Goal: Transaction & Acquisition: Purchase product/service

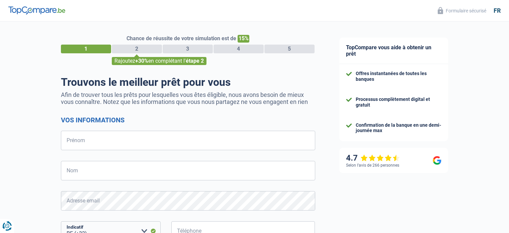
select select "32"
click at [179, 138] on input "Prénom" at bounding box center [188, 139] width 254 height 19
click at [165, 166] on input "Nom" at bounding box center [188, 170] width 254 height 19
click at [186, 140] on input "Prénom" at bounding box center [188, 139] width 254 height 19
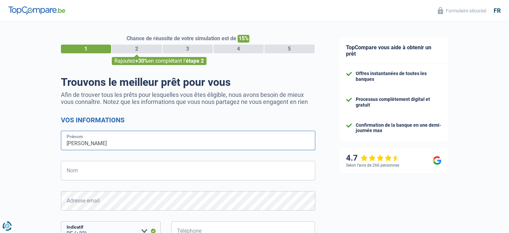
type input "GERALDINE"
click at [79, 174] on input "Nom" at bounding box center [188, 170] width 254 height 19
type input "TESSENS"
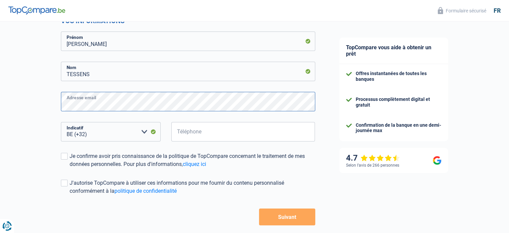
scroll to position [103, 0]
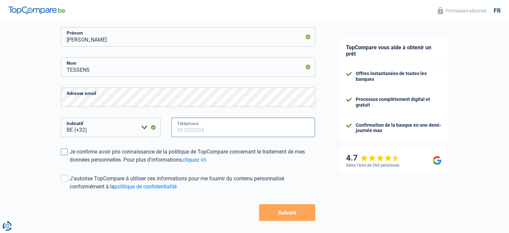
type input "498110731"
click at [62, 151] on span at bounding box center [64, 151] width 7 height 7
click at [70, 164] on input "Je confirme avoir pris connaissance de la politique de TopCompare concernant le…" at bounding box center [70, 164] width 0 height 0
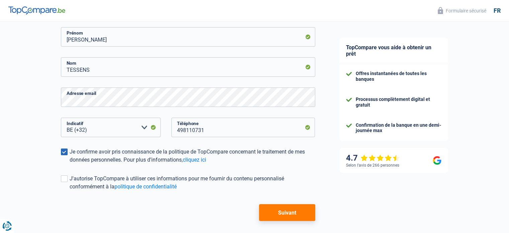
click at [282, 212] on button "Suivant" at bounding box center [287, 212] width 56 height 17
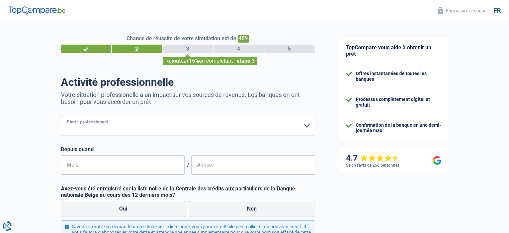
click at [141, 128] on select "Ouvrier Employé privé Employé public Invalide Indépendant Pensionné Chômeur Mut…" at bounding box center [188, 125] width 254 height 19
click at [61, 116] on select "Ouvrier Employé privé Employé public Invalide Indépendant Pensionné Chômeur Mut…" at bounding box center [188, 125] width 254 height 19
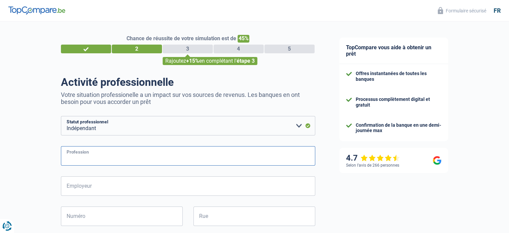
click at [74, 157] on input "Profession" at bounding box center [188, 155] width 254 height 19
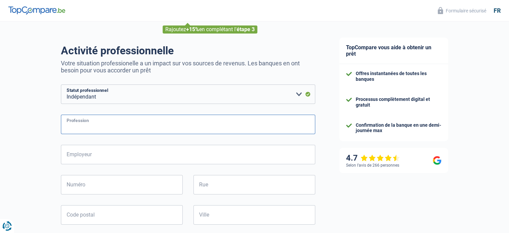
scroll to position [29, 0]
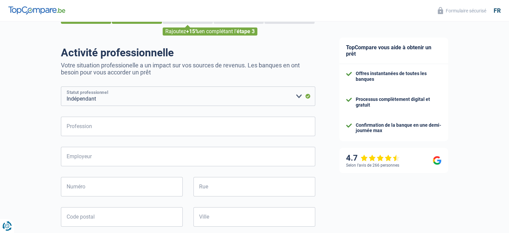
click at [289, 96] on select "Ouvrier Employé privé Employé public Invalide Indépendant Pensionné Chômeur Mut…" at bounding box center [188, 95] width 254 height 19
select select "invalid"
click at [61, 87] on select "Ouvrier Employé privé Employé public Invalide Indépendant Pensionné Chômeur Mut…" at bounding box center [188, 95] width 254 height 19
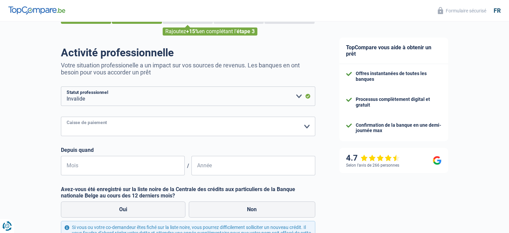
click at [201, 126] on select "Mutualité Chrétienne Mutualité Socialiste (Solidaris) SPF Sécurité Sociale Unio…" at bounding box center [188, 125] width 254 height 19
select select "spf"
click at [61, 117] on select "Mutualité Chrétienne Mutualité Socialiste (Solidaris) SPF Sécurité Sociale Unio…" at bounding box center [188, 125] width 254 height 19
click at [131, 165] on input "Mois" at bounding box center [123, 165] width 124 height 19
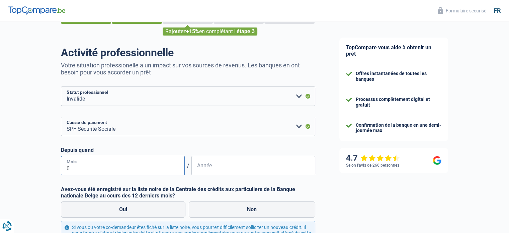
type input "06"
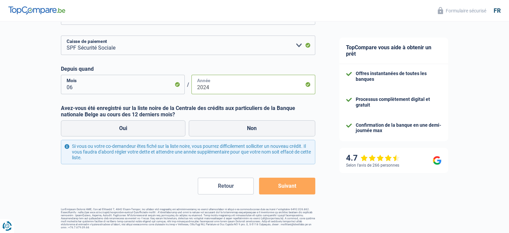
scroll to position [112, 0]
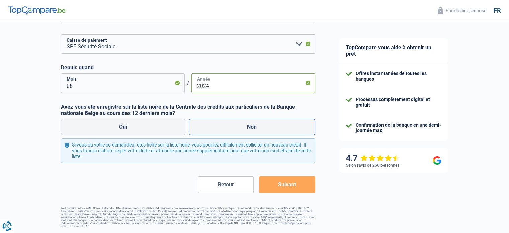
type input "2024"
click at [248, 127] on label "Non" at bounding box center [252, 127] width 126 height 16
click at [248, 127] on input "Non" at bounding box center [252, 127] width 126 height 16
radio input "true"
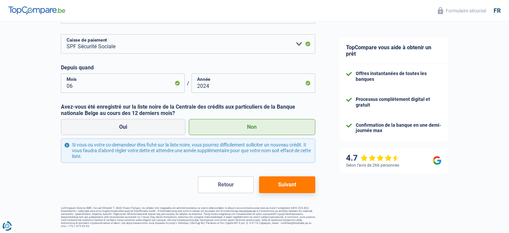
click at [286, 183] on button "Suivant" at bounding box center [287, 184] width 56 height 17
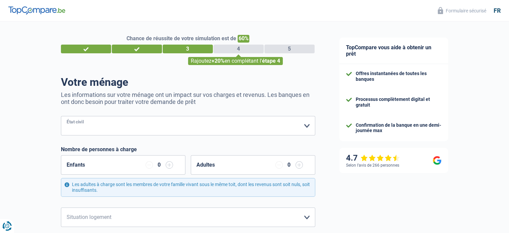
click at [203, 126] on select "Célibataire Marié(e) Cohabitant(e) légal(e) Divorcé(e) Veuf(ve) Séparé (de fait…" at bounding box center [188, 125] width 254 height 19
select select "cohabitation"
click at [61, 116] on select "Célibataire Marié(e) Cohabitant(e) légal(e) Divorcé(e) Veuf(ve) Séparé (de fait…" at bounding box center [188, 125] width 254 height 19
click at [299, 166] on input "button" at bounding box center [298, 164] width 7 height 7
click at [170, 165] on input "button" at bounding box center [169, 164] width 7 height 7
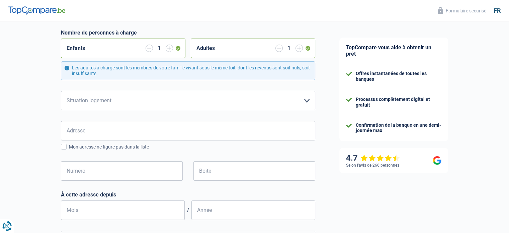
scroll to position [123, 0]
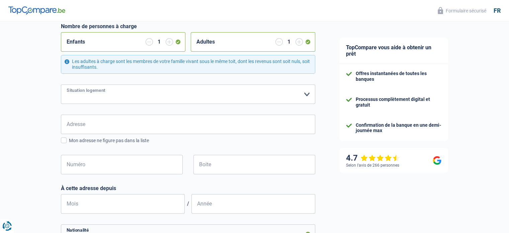
click at [260, 94] on select "Locataire Propriétaire avec prêt hypothécaire Propriétaire sans prêt hypothécai…" at bounding box center [188, 93] width 254 height 19
select select "ownerWithMortgage"
click at [61, 84] on select "Locataire Propriétaire avec prêt hypothécaire Propriétaire sans prêt hypothécai…" at bounding box center [188, 93] width 254 height 19
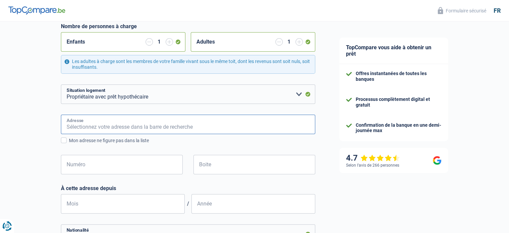
click at [166, 123] on input "Adresse" at bounding box center [188, 123] width 254 height 19
type input "Boulevard John Fitzgerald Kennedy 67"
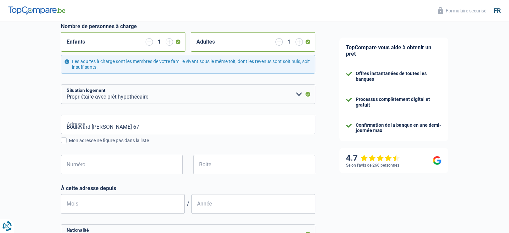
type input "Belgique"
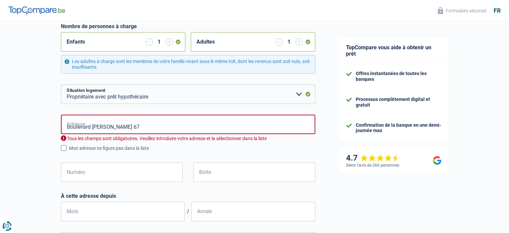
type input "Belgique"
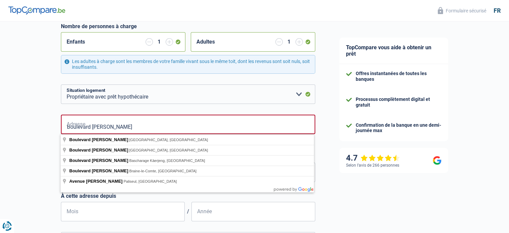
click at [19, 141] on div "Chance de réussite de votre simulation est de 60% 1 2 3 4 5 Rajoutez +20% en co…" at bounding box center [163, 192] width 327 height 592
click at [151, 128] on input "Boulevard John Fitzgerald Kennedy" at bounding box center [188, 123] width 254 height 19
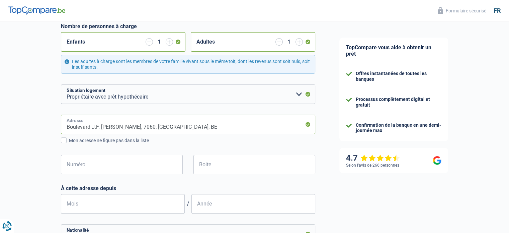
click at [190, 127] on input "Boulevard J.F. Kennedy, 7060, Braine-le-Comte, BE" at bounding box center [188, 123] width 254 height 19
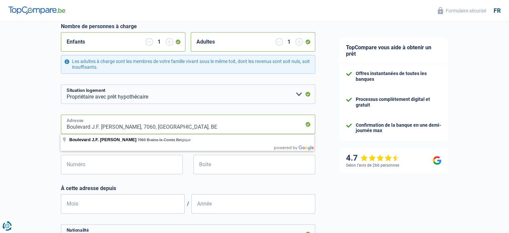
drag, startPoint x: 138, startPoint y: 126, endPoint x: 185, endPoint y: 128, distance: 47.5
click at [185, 128] on input "Boulevard J.F. Kennedy, 7060, Braine-le-Comte, BE" at bounding box center [188, 123] width 254 height 19
drag, startPoint x: 129, startPoint y: 127, endPoint x: 187, endPoint y: 126, distance: 57.2
click at [187, 126] on input "Boulevard J.F. Kennedy, 7060, Braine-le-Comte, BE" at bounding box center [188, 123] width 254 height 19
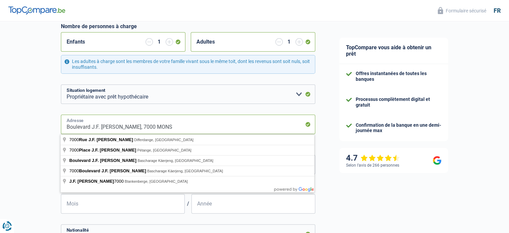
type input "Boulevard J.F. Kennedy, 7000 MONS"
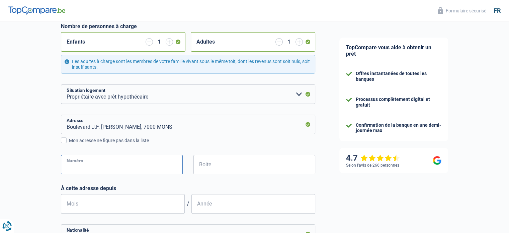
click at [130, 163] on input "Numéro" at bounding box center [122, 164] width 122 height 19
type input "67"
type input "Mons"
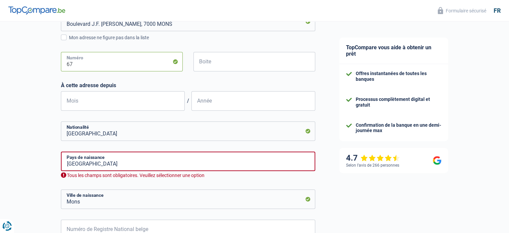
scroll to position [228, 0]
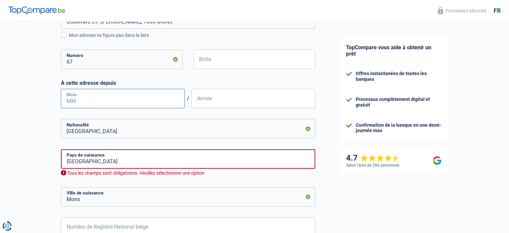
click at [123, 97] on input "Mois" at bounding box center [123, 98] width 124 height 19
type input "10"
type input "2005"
click at [149, 159] on input "Belgique" at bounding box center [188, 158] width 254 height 19
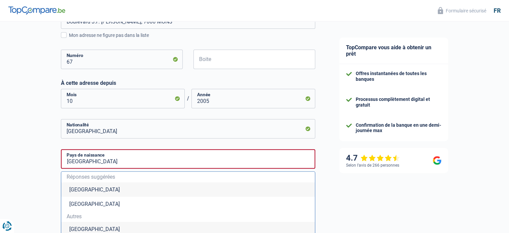
click at [24, 167] on div "Chance de réussite de votre simulation est de 60% 1 2 3 4 5 Rajoutez +20% en co…" at bounding box center [163, 83] width 327 height 584
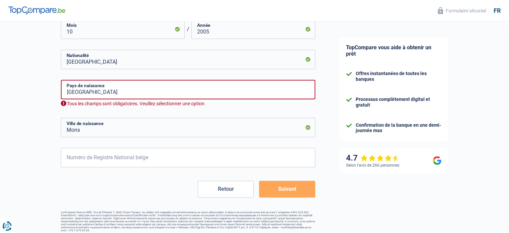
scroll to position [301, 0]
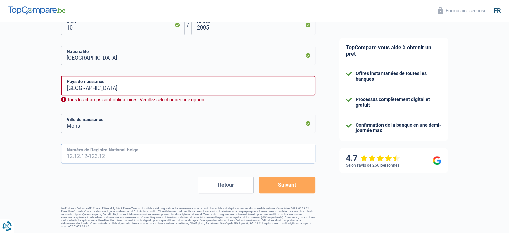
click at [206, 153] on input "Numéro de Registre National belge" at bounding box center [188, 153] width 254 height 19
click at [181, 87] on input "Belgique" at bounding box center [188, 85] width 254 height 19
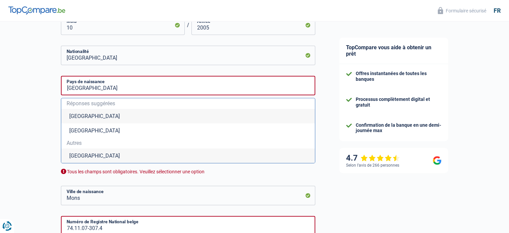
click at [72, 115] on li "Belgique" at bounding box center [188, 116] width 254 height 14
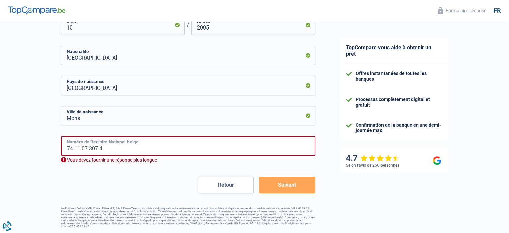
click at [105, 148] on input "74.11.07-307.4" at bounding box center [188, 145] width 254 height 19
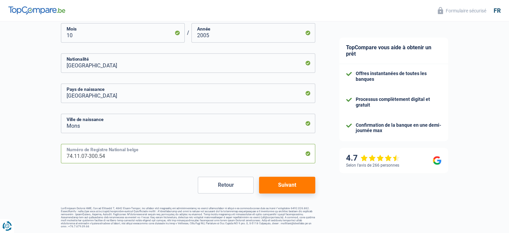
type input "74.11.07-300.54"
click at [282, 185] on button "Suivant" at bounding box center [287, 184] width 56 height 17
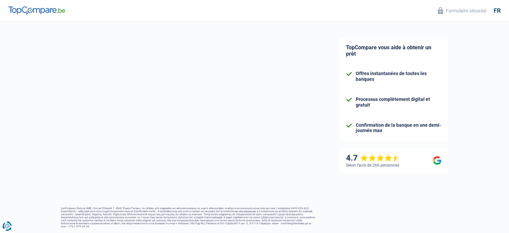
select select "familyAllowances"
select select "disabilityPension"
select select "mortgage"
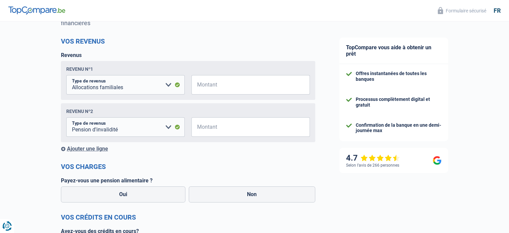
scroll to position [84, 0]
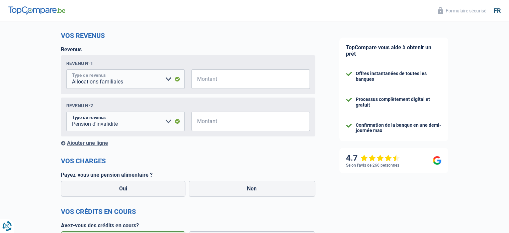
click at [178, 79] on select "Allocation d'handicap Allocations chômage Allocations familiales Chèques repas …" at bounding box center [125, 78] width 118 height 19
click at [177, 80] on select "Allocation d'handicap Allocations chômage Allocations familiales Chèques repas …" at bounding box center [125, 78] width 118 height 19
click at [257, 190] on label "Non" at bounding box center [252, 188] width 126 height 16
click at [257, 190] on input "Non" at bounding box center [252, 188] width 126 height 16
radio input "true"
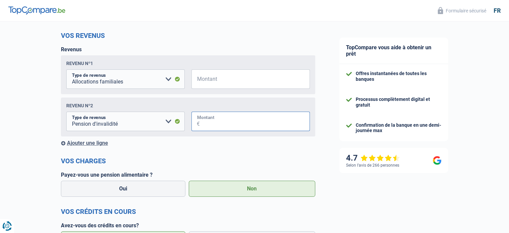
click at [206, 123] on input "Montant" at bounding box center [255, 120] width 110 height 19
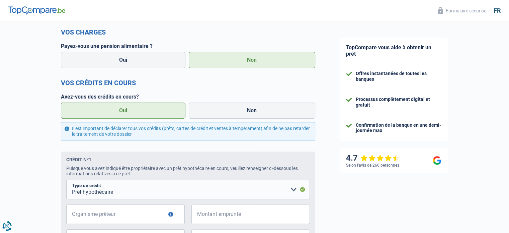
scroll to position [219, 0]
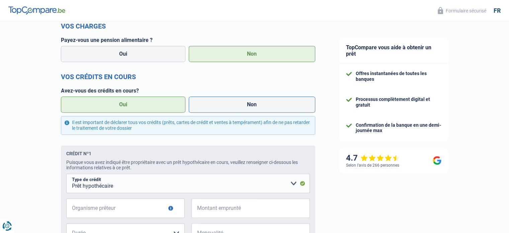
type input "1.059"
click at [252, 106] on label "Non" at bounding box center [252, 104] width 126 height 16
click at [252, 106] on input "Non" at bounding box center [252, 104] width 126 height 16
radio input "true"
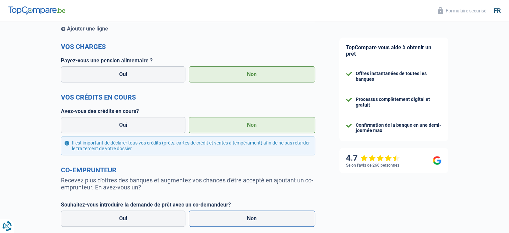
click at [236, 219] on label "Non" at bounding box center [252, 218] width 126 height 16
click at [236, 219] on input "Non" at bounding box center [252, 218] width 126 height 16
radio input "true"
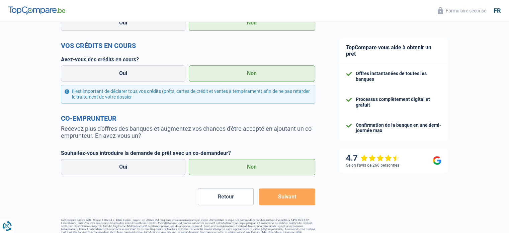
scroll to position [284, 0]
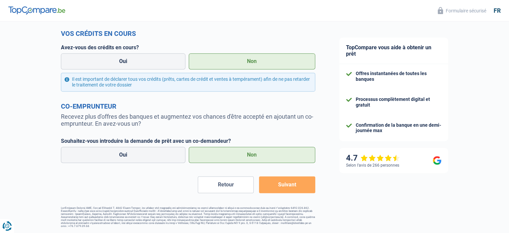
click at [282, 184] on button "Suivant" at bounding box center [287, 184] width 56 height 17
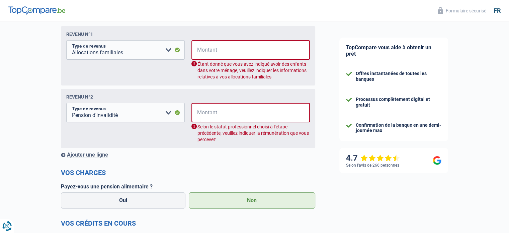
scroll to position [108, 0]
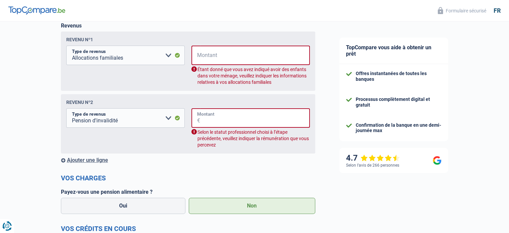
click at [218, 120] on input "Montant" at bounding box center [255, 117] width 110 height 19
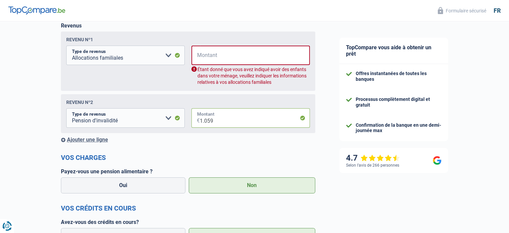
type input "1.059"
click at [204, 57] on input "Montant" at bounding box center [255, 54] width 110 height 19
type input "0"
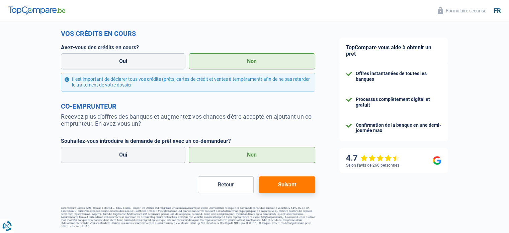
scroll to position [263, 0]
type input "257"
click at [278, 187] on button "Suivant" at bounding box center [287, 184] width 56 height 17
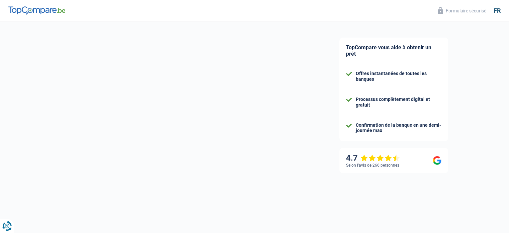
select select "84"
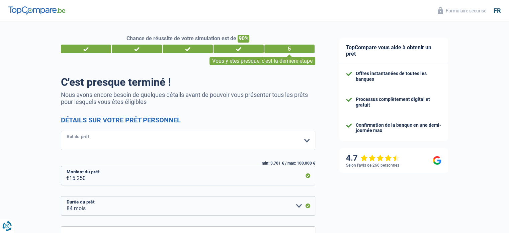
click at [229, 138] on select "Confort maison: meubles, textile, peinture, électroménager, outillage non-profe…" at bounding box center [188, 139] width 254 height 19
select select "other"
click at [61, 131] on select "Confort maison: meubles, textile, peinture, électroménager, outillage non-profe…" at bounding box center [188, 139] width 254 height 19
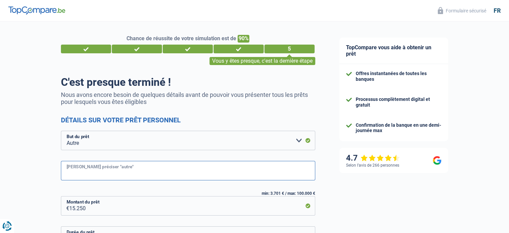
click at [186, 168] on input "Veuillez préciser "autre"" at bounding box center [188, 170] width 254 height 19
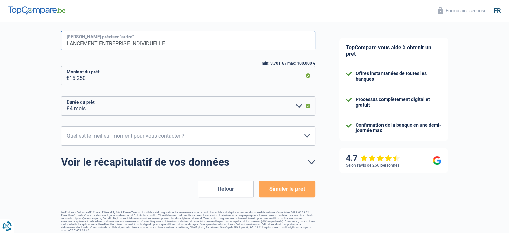
scroll to position [134, 0]
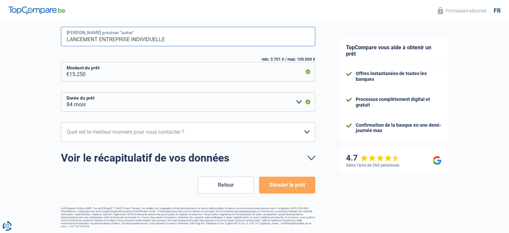
type input "LANCEMENT ENTREPRISE INDIVIDUELLE"
click at [264, 132] on select "10h-12h 12h-14h 14h-16h 16h-18h Veuillez sélectionner une option" at bounding box center [188, 131] width 254 height 19
select select "12-14"
click at [61, 122] on select "10h-12h 12h-14h 14h-16h 16h-18h Veuillez sélectionner une option" at bounding box center [188, 131] width 254 height 19
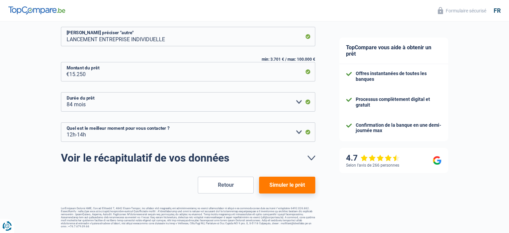
click at [294, 185] on button "Simuler le prêt" at bounding box center [287, 184] width 56 height 17
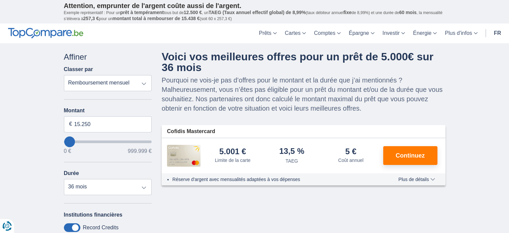
type input "5.000"
select select "36"
click at [408, 154] on span "Continuez" at bounding box center [409, 155] width 29 height 6
